Goal: Task Accomplishment & Management: Manage account settings

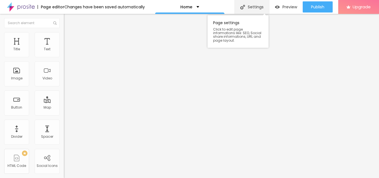
click at [253, 6] on div "Settings" at bounding box center [251, 7] width 35 height 14
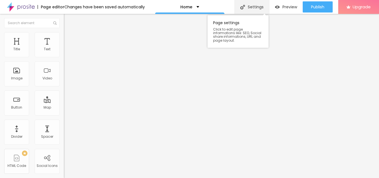
click at [246, 10] on div "Settings" at bounding box center [251, 7] width 35 height 14
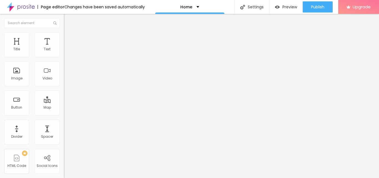
paste input "Godrej Palm Retreat Resale Call Us: [PHONE_NUMBER]"
type input "Godrej Palm Retreat Resale Call Us: [PHONE_NUMBER]"
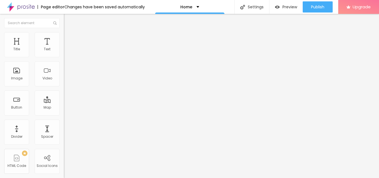
paste textarea "Godrej Palm Retreat Resale Call Us: [PHONE_NUMBER]"
type textarea "Godrej Palm Retreat Resale Call Us: [PHONE_NUMBER]"
paste textarea "Godrej Palm Retreat Resale Call Us: [PHONE_NUMBER]"
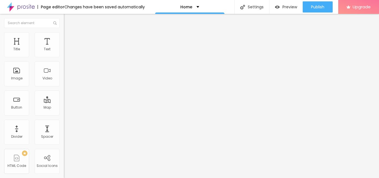
type textarea "Godrej Palm Retreat Resale Call Us: [PHONE_NUMBER]"
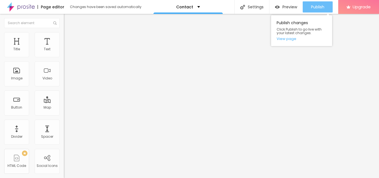
click at [318, 3] on div "Publish" at bounding box center [317, 6] width 13 height 11
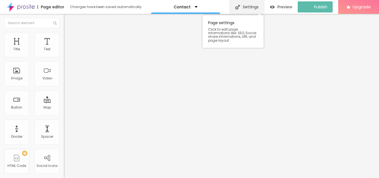
click at [251, 9] on div "Settings" at bounding box center [246, 7] width 35 height 14
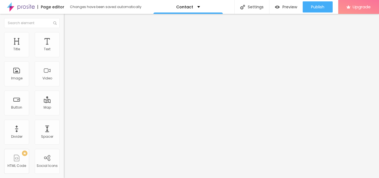
drag, startPoint x: 165, startPoint y: 81, endPoint x: 136, endPoint y: 85, distance: 28.8
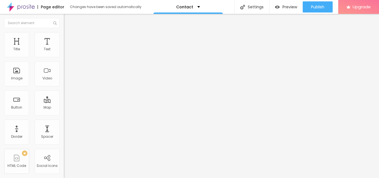
scroll to position [55, 0]
type input "Godrej Palm Retreat Resale Call Us: [PHONE_NUMBER]"
drag, startPoint x: 216, startPoint y: 82, endPoint x: 133, endPoint y: 80, distance: 83.0
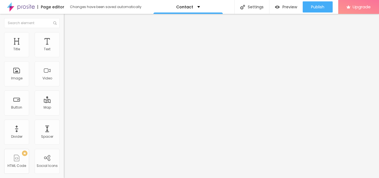
paste textarea "Some units also highlight specific features like marble flooring, East-facing k…"
type textarea "Contact Godrej Palm Retreat Resale Some units also highlight specific features …"
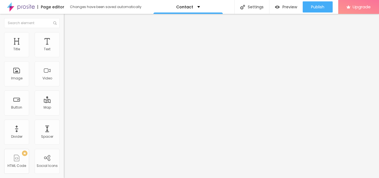
paste textarea "Godrej Palm Retreat Resale Noida,Godrej Palm Retreat Resale Price, Godrej Palm …"
drag, startPoint x: 177, startPoint y: 115, endPoint x: 133, endPoint y: 115, distance: 43.8
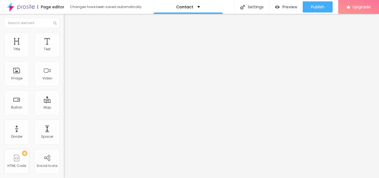
drag, startPoint x: 205, startPoint y: 116, endPoint x: 210, endPoint y: 131, distance: 15.8
paste textarea "Godrej Palm Retreat"
type textarea "Godrej Palm Retreat Resale Noida, Godrej Palm Retreat, Godrej Palm Retreat Resa…"
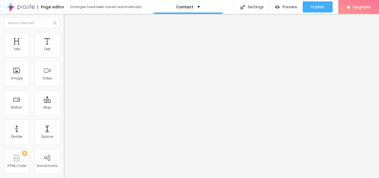
scroll to position [0, 0]
drag, startPoint x: 249, startPoint y: 89, endPoint x: 132, endPoint y: 90, distance: 117.4
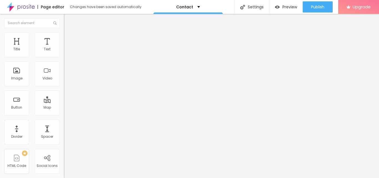
drag, startPoint x: 233, startPoint y: 125, endPoint x: 121, endPoint y: 126, distance: 111.3
paste input "odrej Palm Retreat Resale Call Us: [PHONE_NUMBER]"
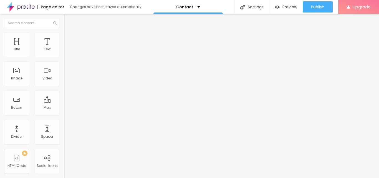
type input "Godrej Palm Retreat Resale Call Us: [PHONE_NUMBER]"
drag, startPoint x: 138, startPoint y: 116, endPoint x: 222, endPoint y: 130, distance: 85.0
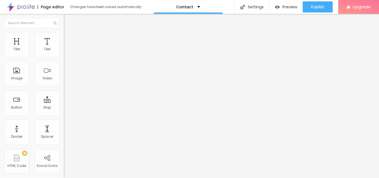
drag, startPoint x: 161, startPoint y: 90, endPoint x: 134, endPoint y: 79, distance: 29.4
drag, startPoint x: 156, startPoint y: 78, endPoint x: 138, endPoint y: 78, distance: 18.3
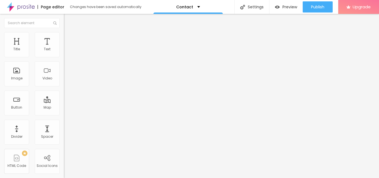
scroll to position [62, 0]
drag, startPoint x: 279, startPoint y: 83, endPoint x: 128, endPoint y: 70, distance: 150.9
type textarea "Godrej Palm Retreat Resale Some units also highlight specific features like mar…"
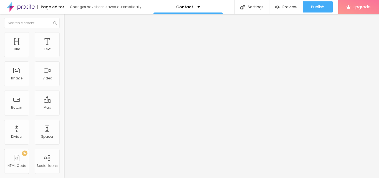
drag, startPoint x: 232, startPoint y: 123, endPoint x: 108, endPoint y: 123, distance: 124.0
paste textarea "Godrej Palm Retreat Resale Some units also highlight specific features like mar…"
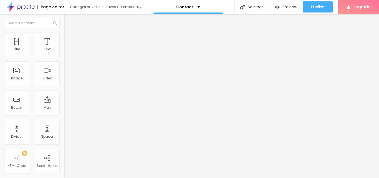
type textarea "Godrej Palm Retreat Resale Some units also highlight specific features like mar…"
drag, startPoint x: 191, startPoint y: 97, endPoint x: 134, endPoint y: 98, distance: 56.9
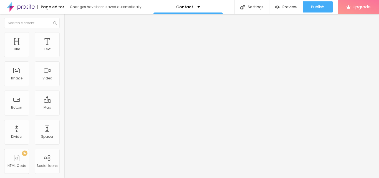
click at [196, 8] on div "Contact" at bounding box center [188, 7] width 24 height 4
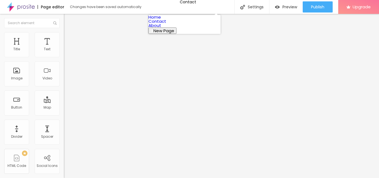
click at [161, 28] on link "About" at bounding box center [154, 25] width 13 height 6
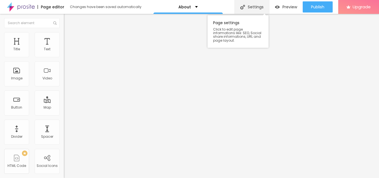
click at [246, 8] on div "Settings" at bounding box center [251, 7] width 35 height 14
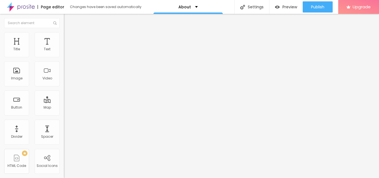
drag, startPoint x: 185, startPoint y: 108, endPoint x: 101, endPoint y: 108, distance: 83.5
paste input "Godrej Palm Retreat Resale: Options and Price Rang"
type input "Godrej Palm Retreat Resale: Options and Price Range"
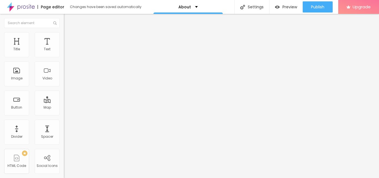
drag, startPoint x: 228, startPoint y: 137, endPoint x: 125, endPoint y: 137, distance: 102.9
paste textarea "3 BHK: A variety of 3 BHK flats are on the resale market, including those with …"
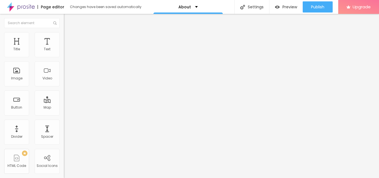
drag, startPoint x: 191, startPoint y: 58, endPoint x: 133, endPoint y: 56, distance: 58.6
drag, startPoint x: 138, startPoint y: 85, endPoint x: 139, endPoint y: 107, distance: 21.1
paste textarea "Godrej Palm Retreat Resale"
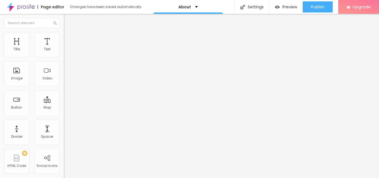
type textarea "Godrej Palm Retreat Resale 3 BHK A variety of 3 BHK flats are on the resale mar…"
paste textarea "Godrej Palm Retreat Resale Noida,Godrej Palm Retreat Resale Price, Godrej Palm …"
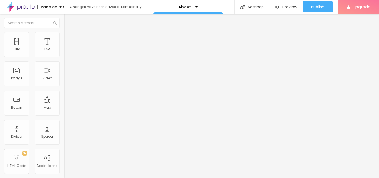
type textarea "Godrej Palm Retreat Resale Noida, Godrej Palm Retreat Resale Price, Godrej Palm…"
drag, startPoint x: 260, startPoint y: 59, endPoint x: 103, endPoint y: 66, distance: 156.4
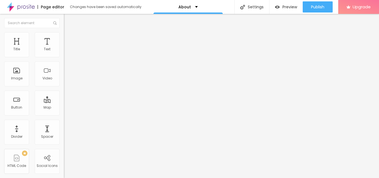
scroll to position [0, 0]
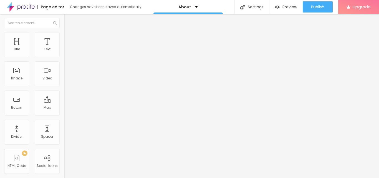
drag, startPoint x: 215, startPoint y: 91, endPoint x: 92, endPoint y: 96, distance: 123.9
paste input "Godrej Palm Retreat Resale: Options and Price Rang"
type input "Godrej Palm Retreat Resale: Options and Price Range"
drag, startPoint x: 232, startPoint y: 123, endPoint x: 87, endPoint y: 143, distance: 145.6
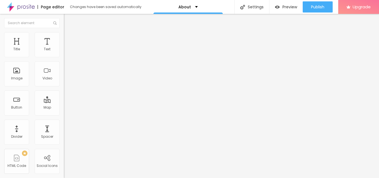
drag, startPoint x: 139, startPoint y: 82, endPoint x: 286, endPoint y: 87, distance: 147.4
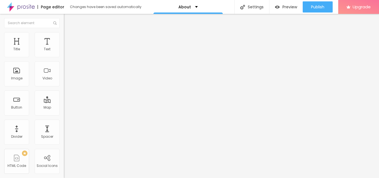
drag, startPoint x: 233, startPoint y: 121, endPoint x: 100, endPoint y: 122, distance: 133.7
paste textarea "Godrej Palm Retreat Resale 3 BHK A variety of 3 BHK flats are on the resale mar…"
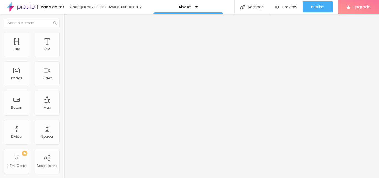
scroll to position [0, 0]
type textarea "Godrej Palm Retreat Resale 3 BHK A variety of 3 BHK flats are on the resale mar…"
